Goal: Find specific page/section: Find specific page/section

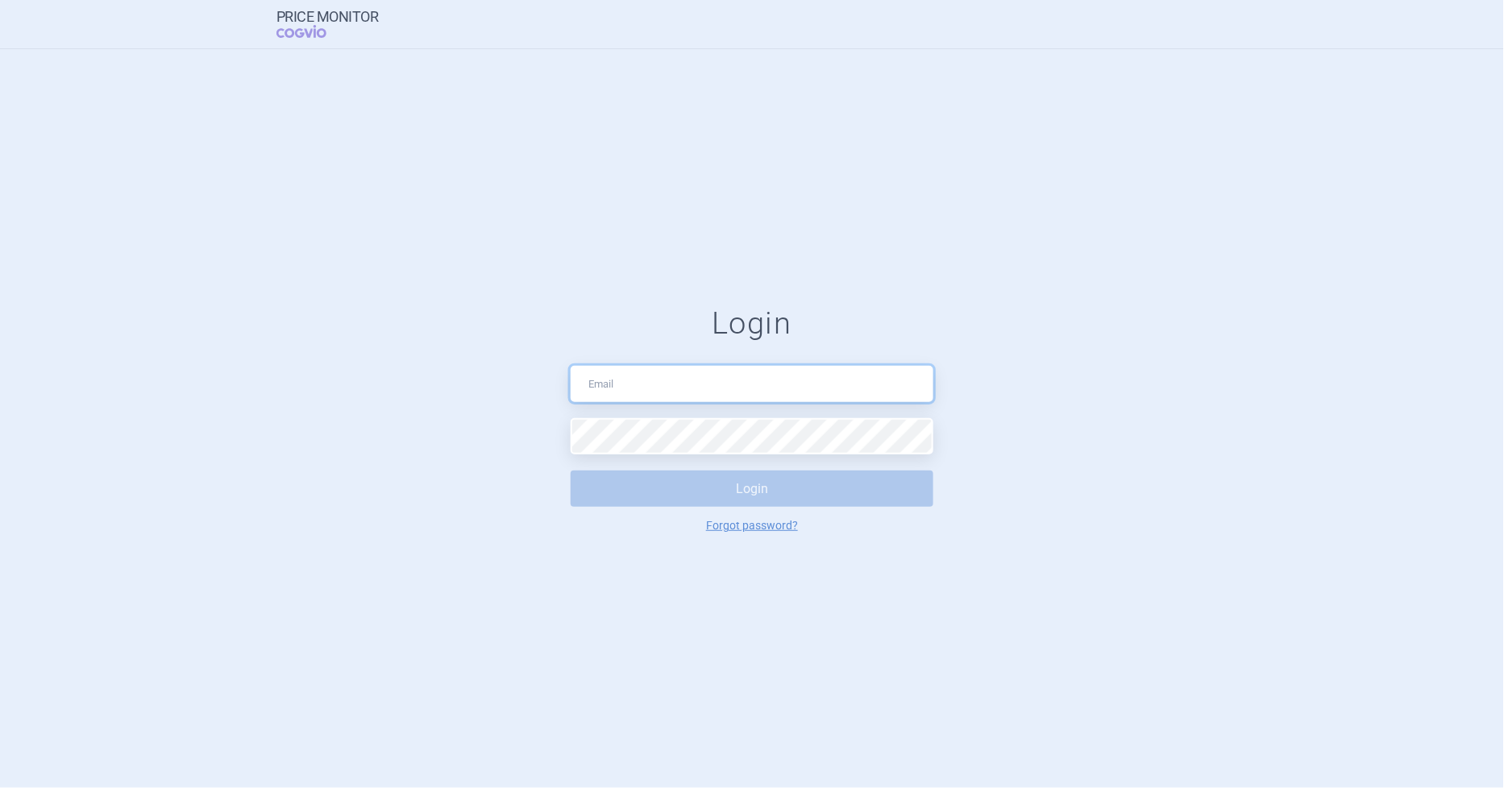
click at [622, 385] on input "text" at bounding box center [752, 384] width 363 height 36
type input "[EMAIL_ADDRESS][DOMAIN_NAME]"
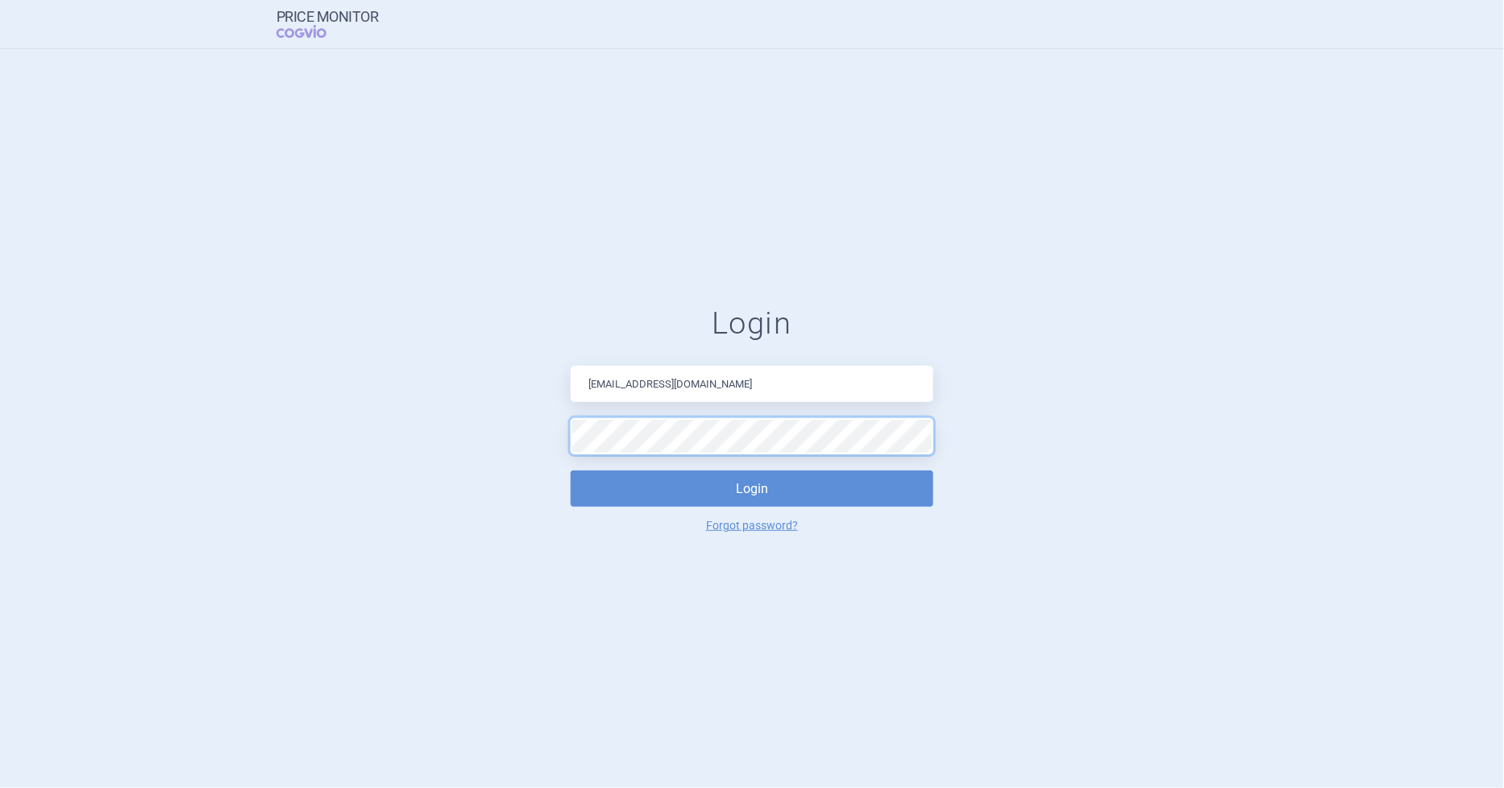
click at [571, 471] on button "Login" at bounding box center [752, 489] width 363 height 36
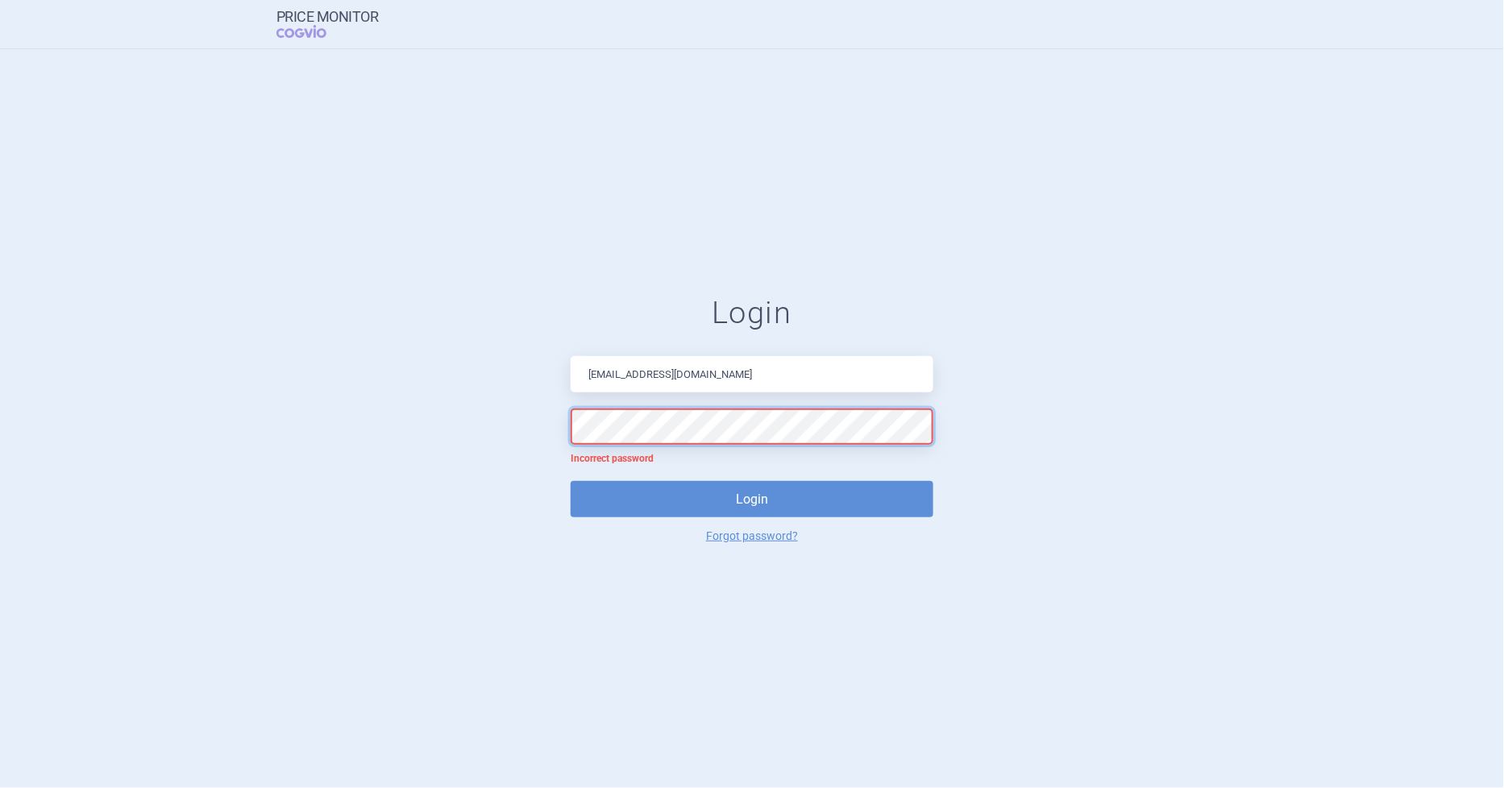
click at [571, 481] on button "Login" at bounding box center [752, 499] width 363 height 36
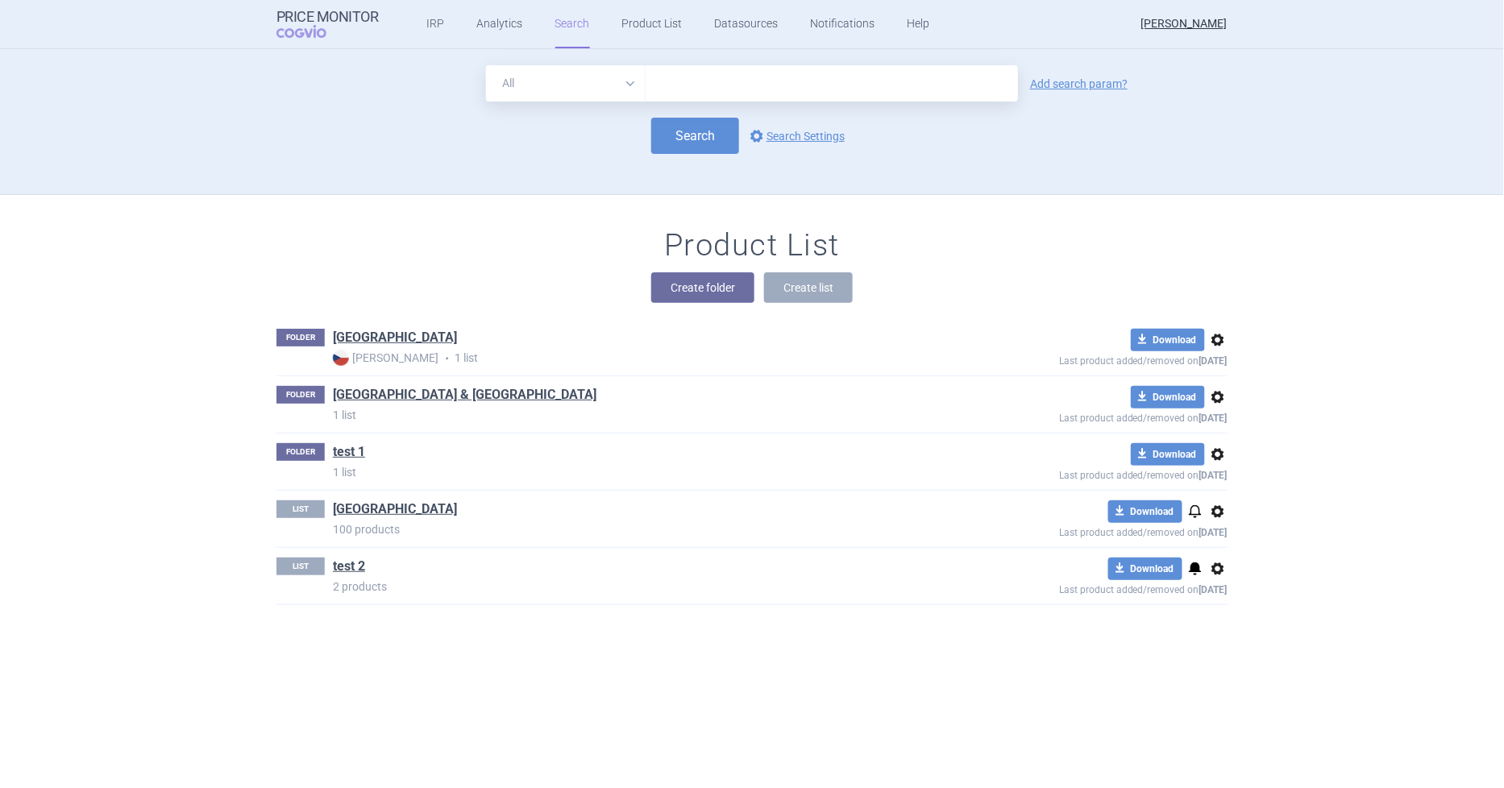
click at [704, 75] on input "text" at bounding box center [832, 83] width 372 height 36
type input "[MEDICAL_DATA]"
click at [714, 146] on button "Search" at bounding box center [695, 136] width 88 height 36
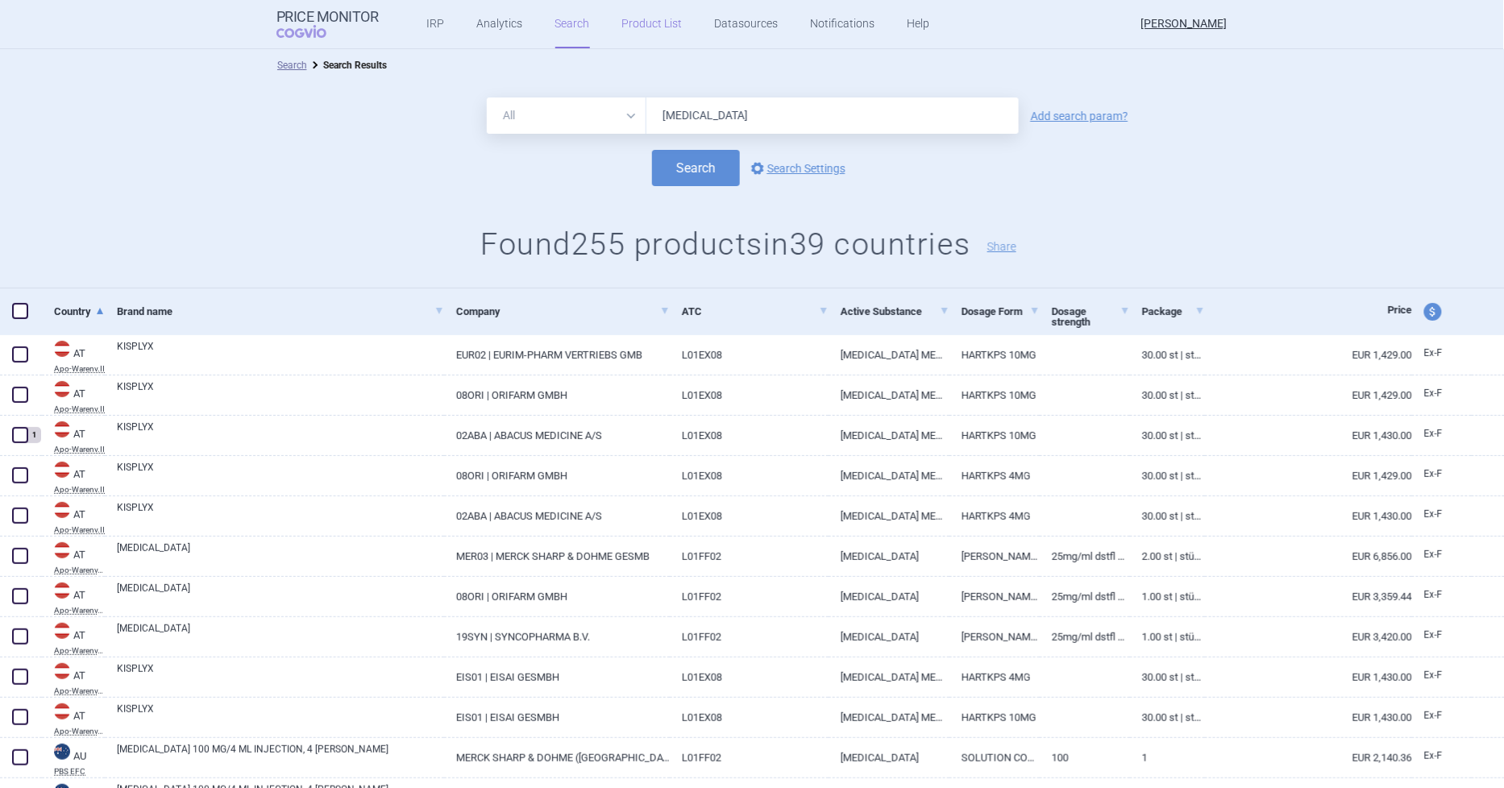
click at [640, 23] on link "Product List" at bounding box center [652, 24] width 60 height 48
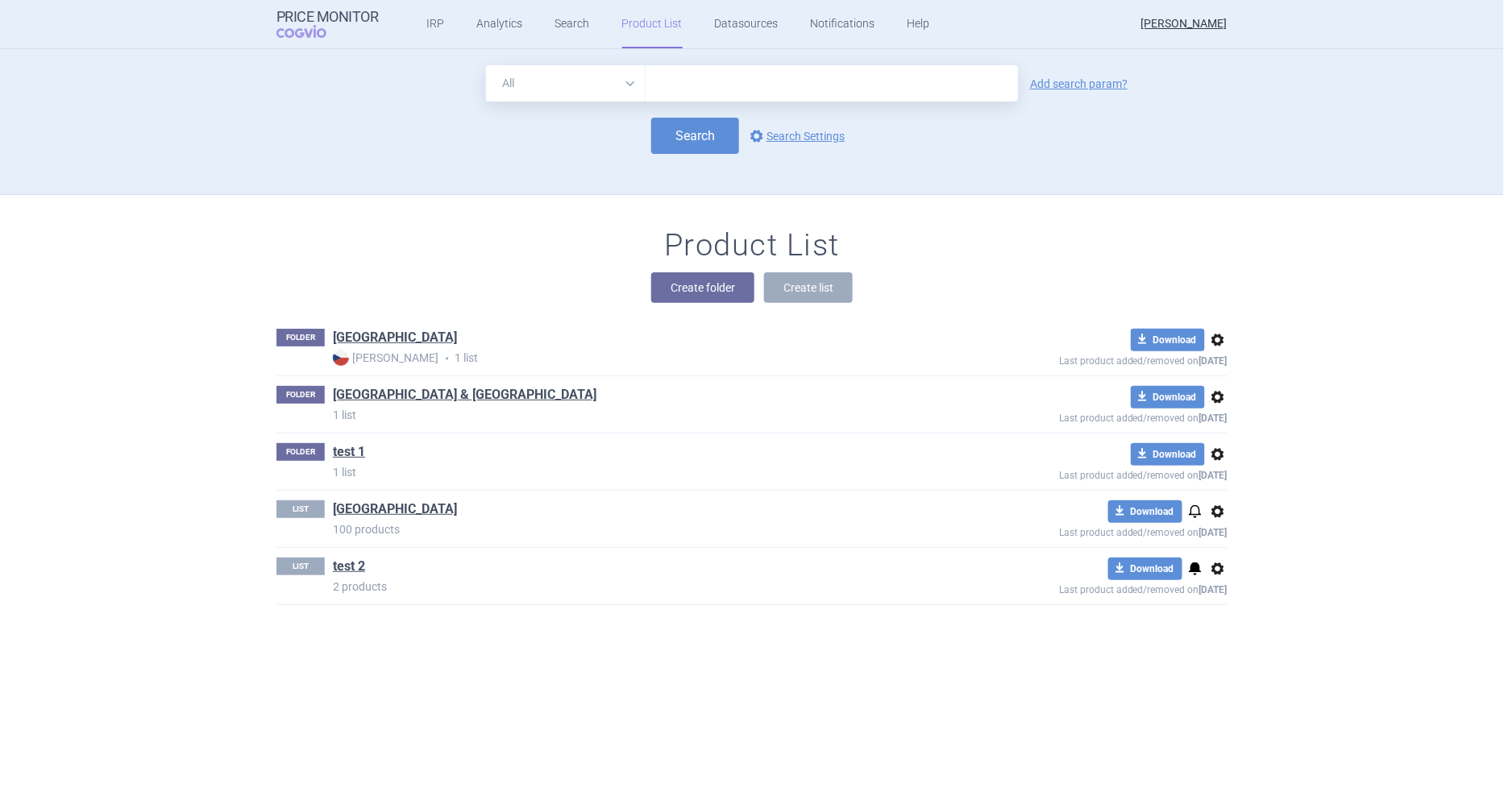
click at [1214, 343] on span "options" at bounding box center [1217, 339] width 19 height 19
click at [758, 351] on p "Max Price • 1 list" at bounding box center [637, 358] width 609 height 17
